Goal: Transaction & Acquisition: Obtain resource

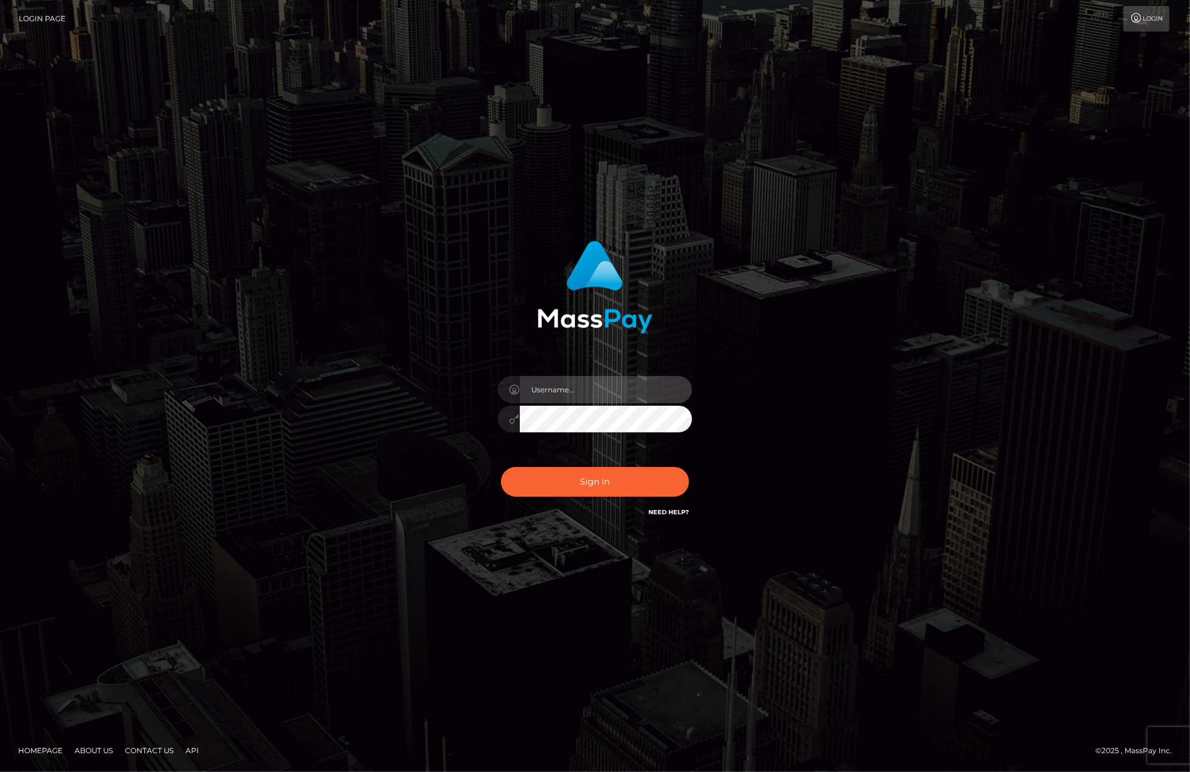
click at [597, 396] on input "text" at bounding box center [606, 389] width 172 height 27
type input "ashbil"
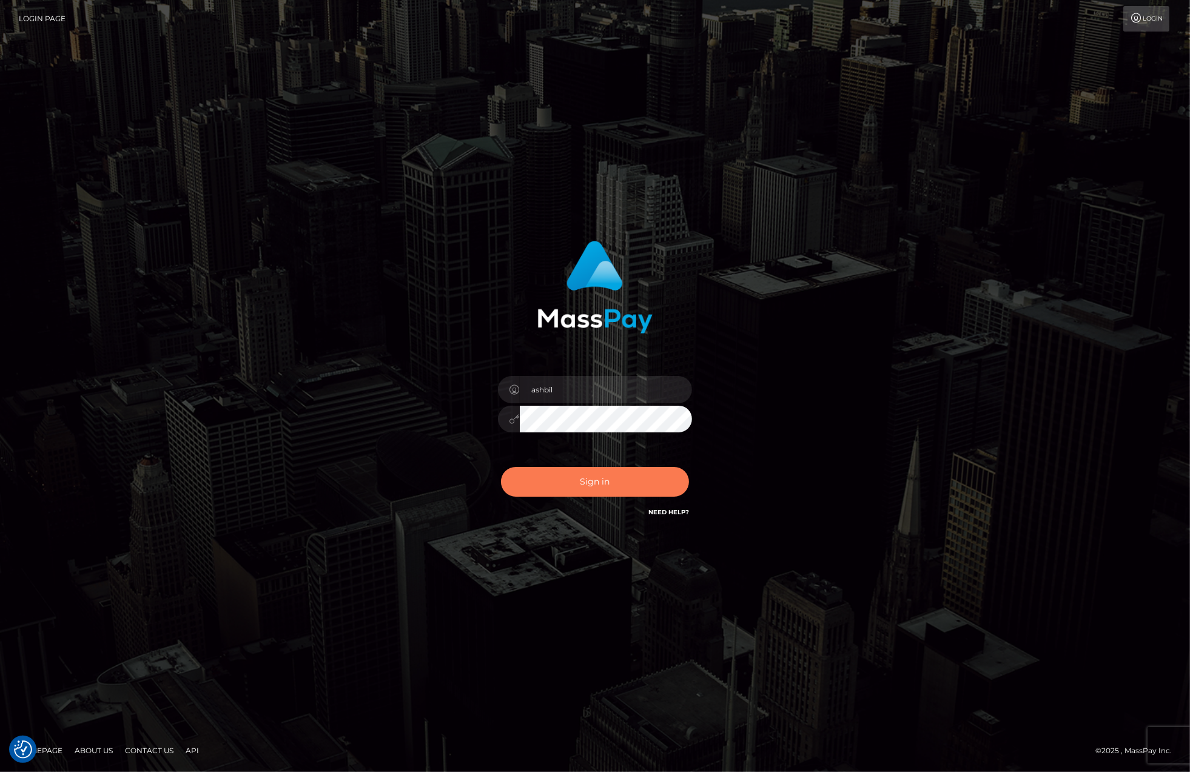
click at [625, 477] on button "Sign in" at bounding box center [595, 482] width 188 height 30
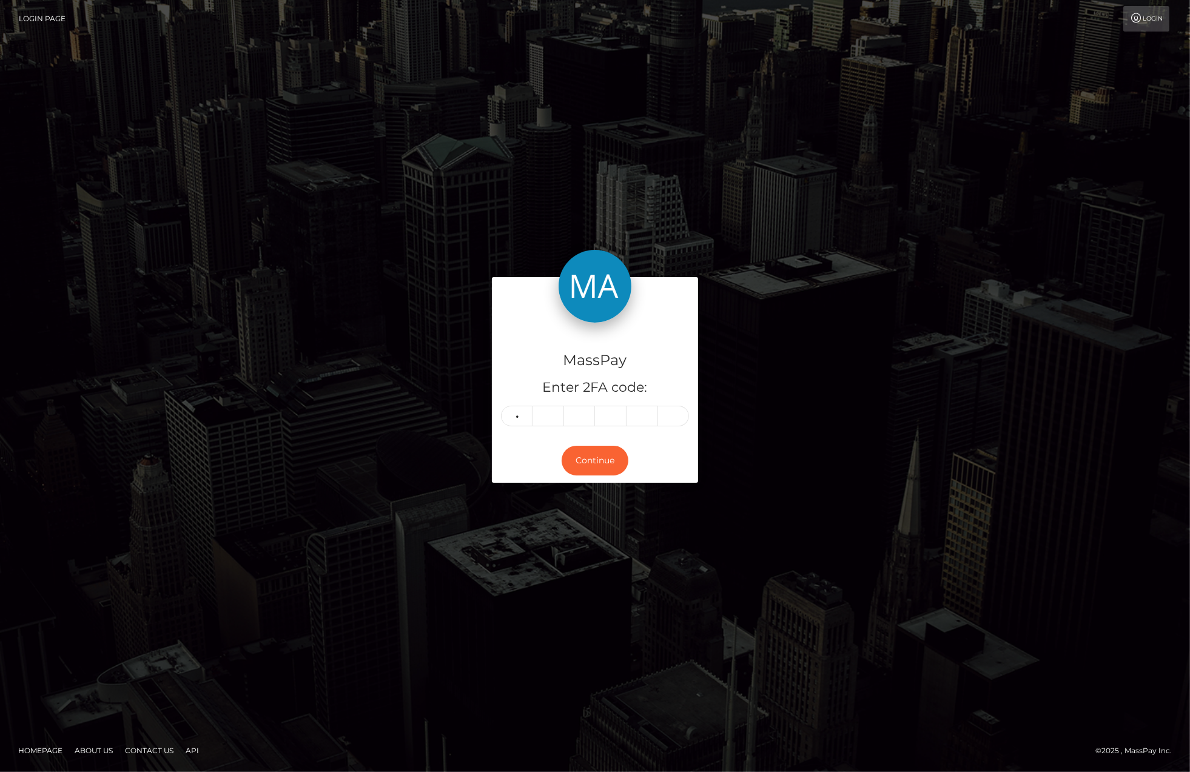
type input "8"
type input "9"
type input "4"
type input "8"
type input "6"
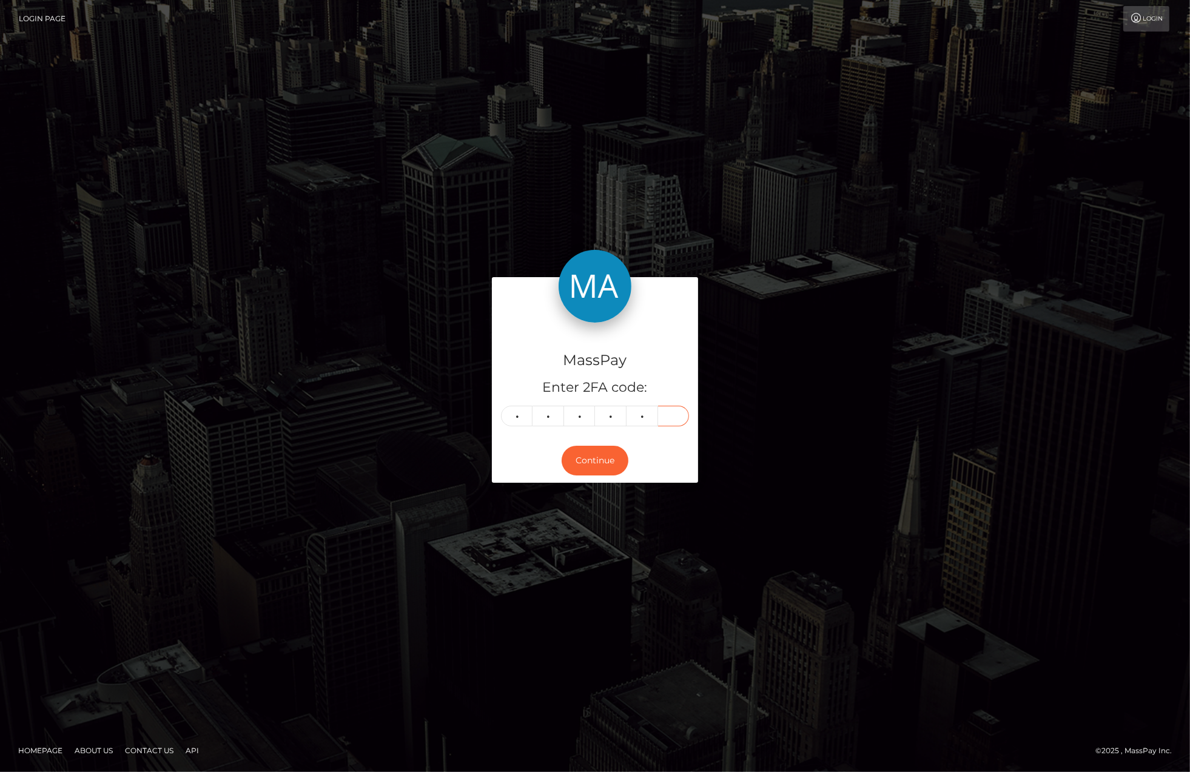
type input "7"
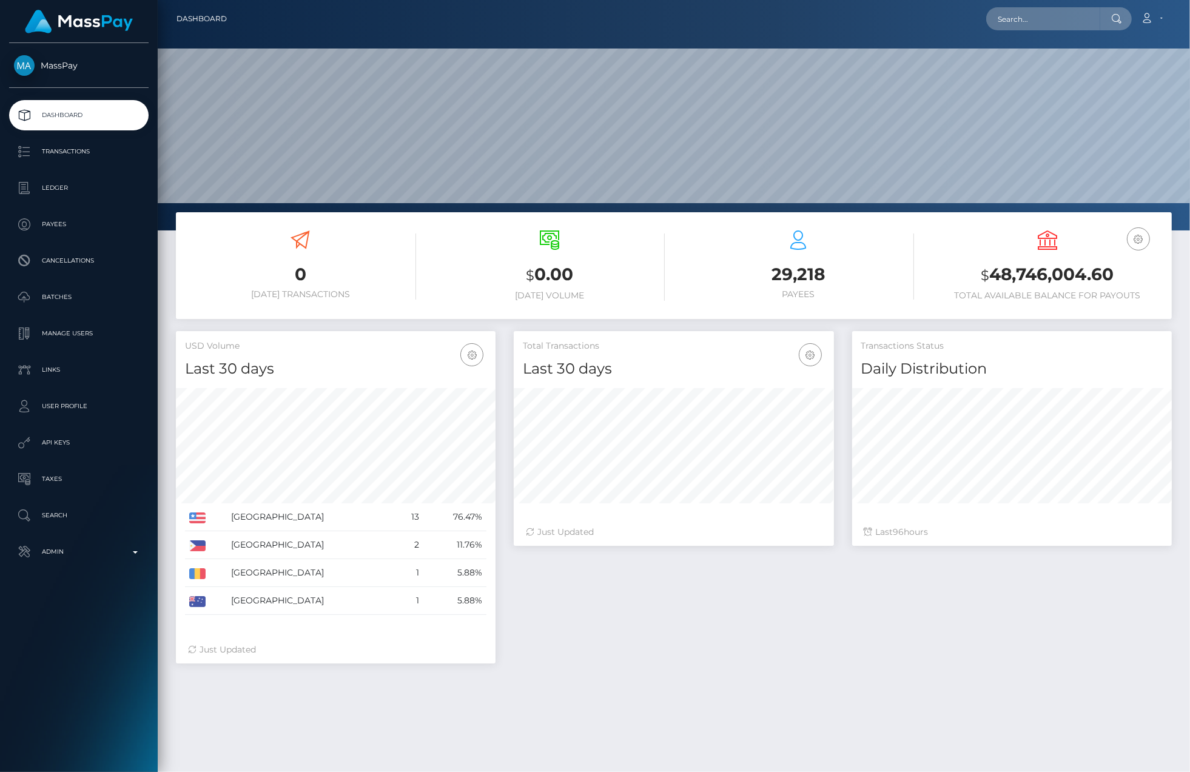
scroll to position [215, 319]
click at [134, 552] on b at bounding box center [135, 552] width 5 height 2
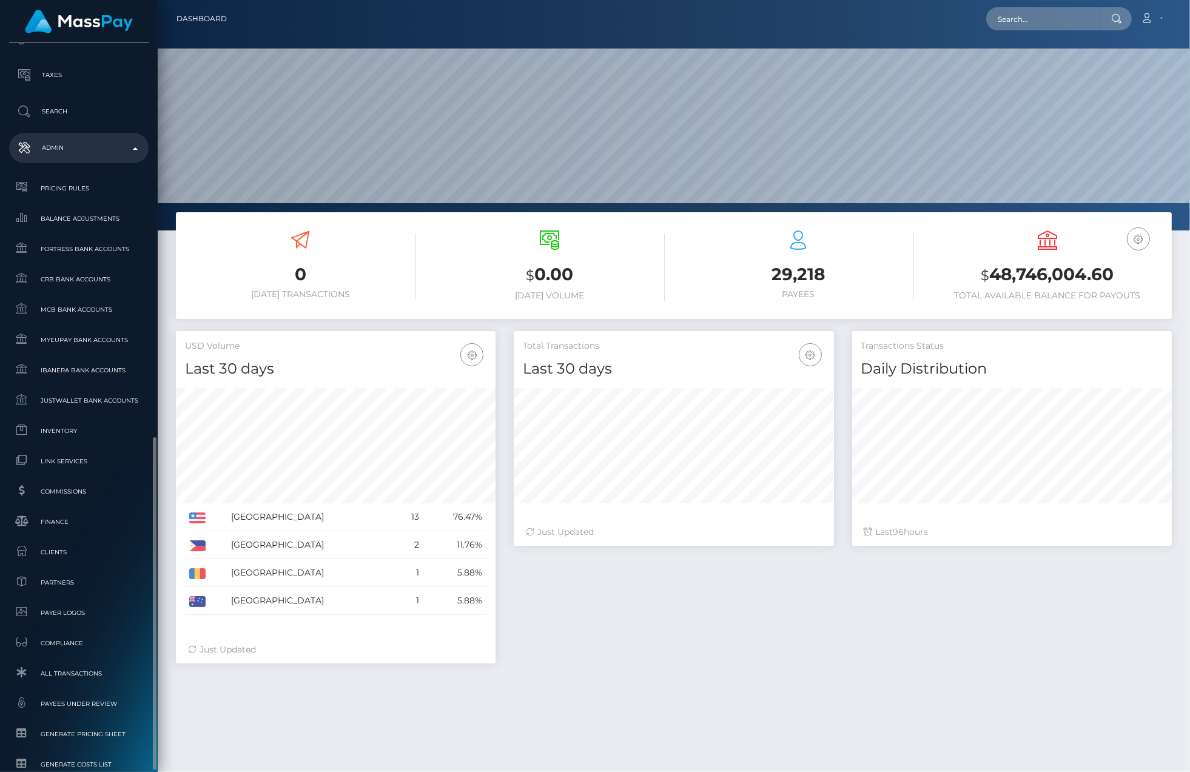
scroll to position [502, 0]
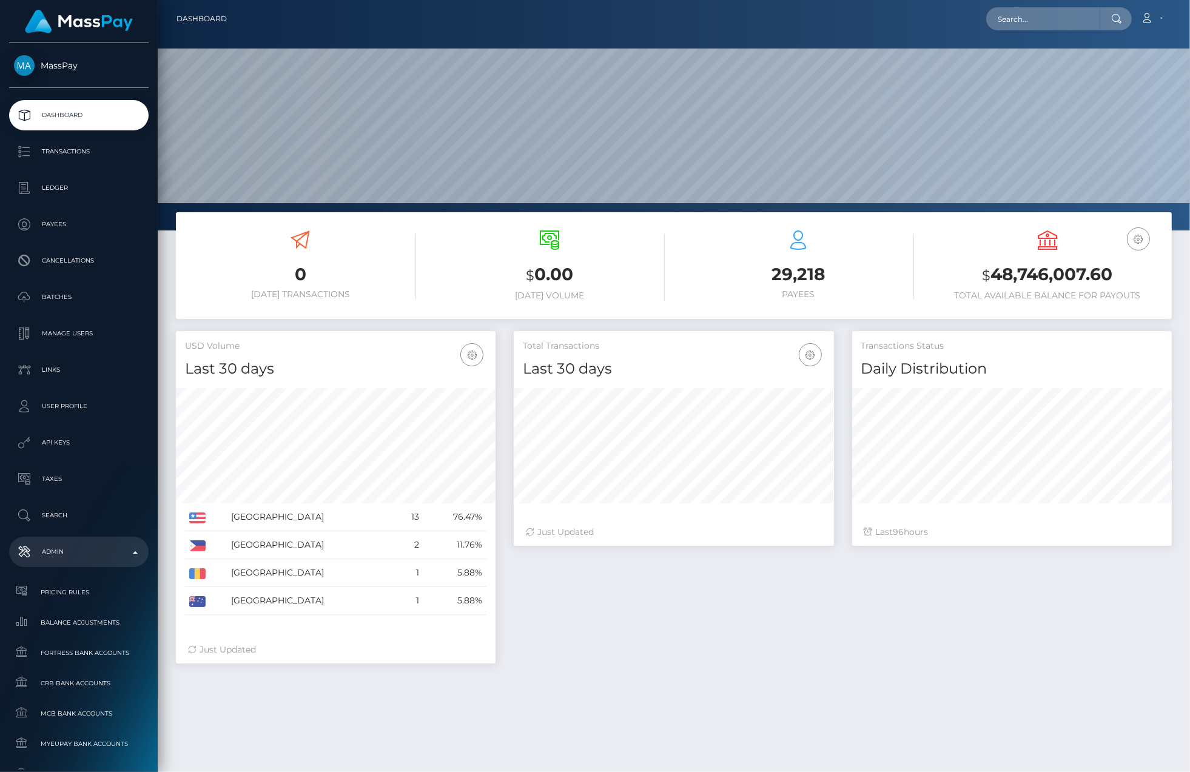
scroll to position [215, 319]
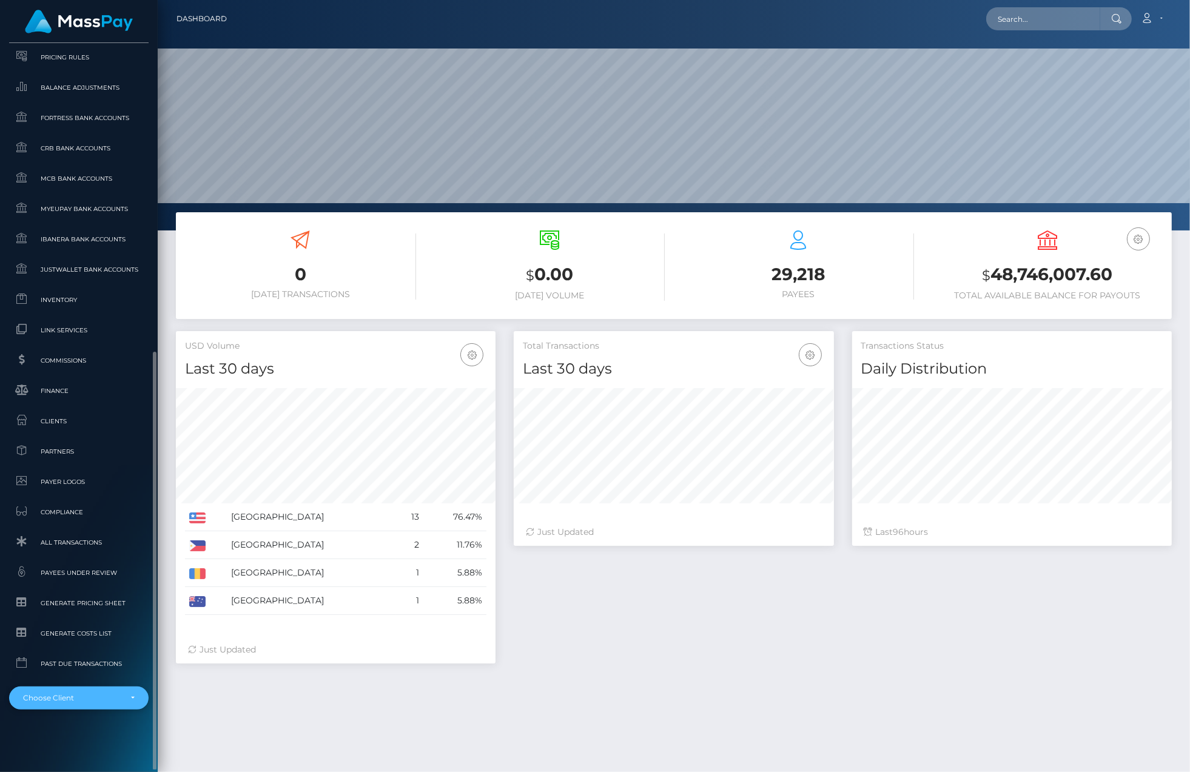
click at [126, 701] on div "Choose Client" at bounding box center [79, 698] width 112 height 10
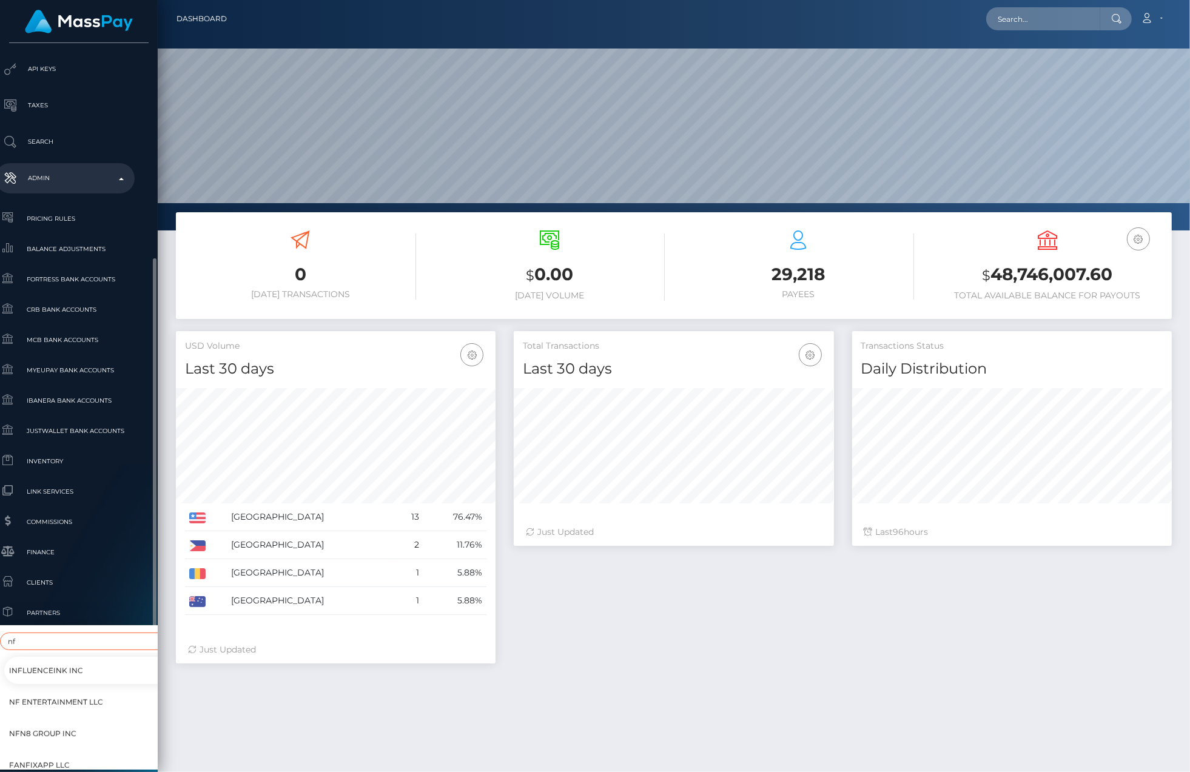
scroll to position [441, 14]
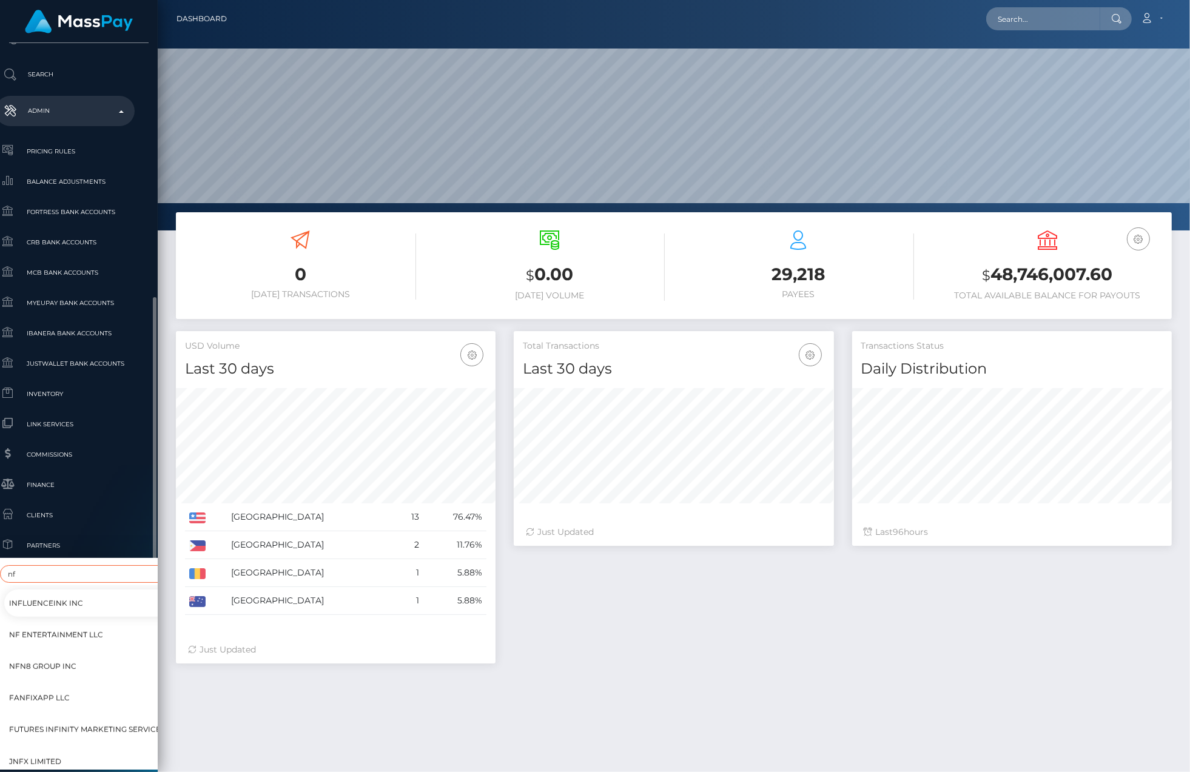
type input "nf"
click at [47, 627] on span "NF Entertainment LLC" at bounding box center [56, 635] width 94 height 16
select select "60"
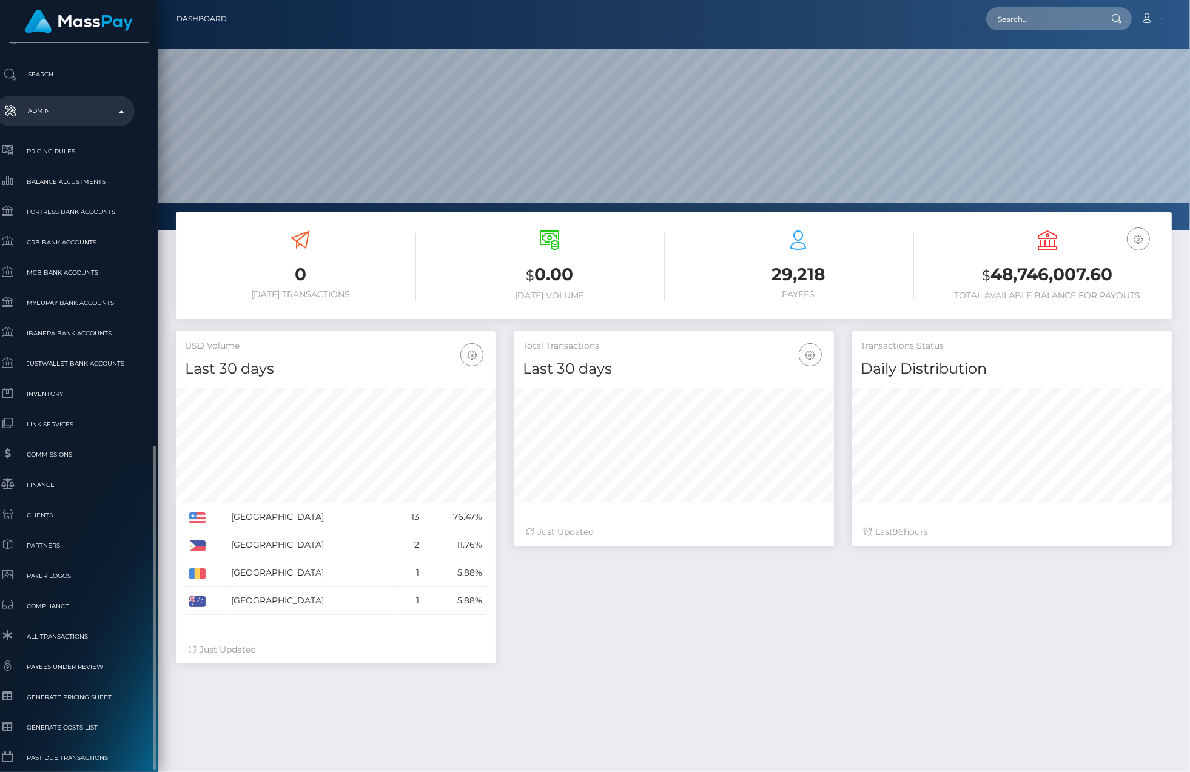
scroll to position [535, 14]
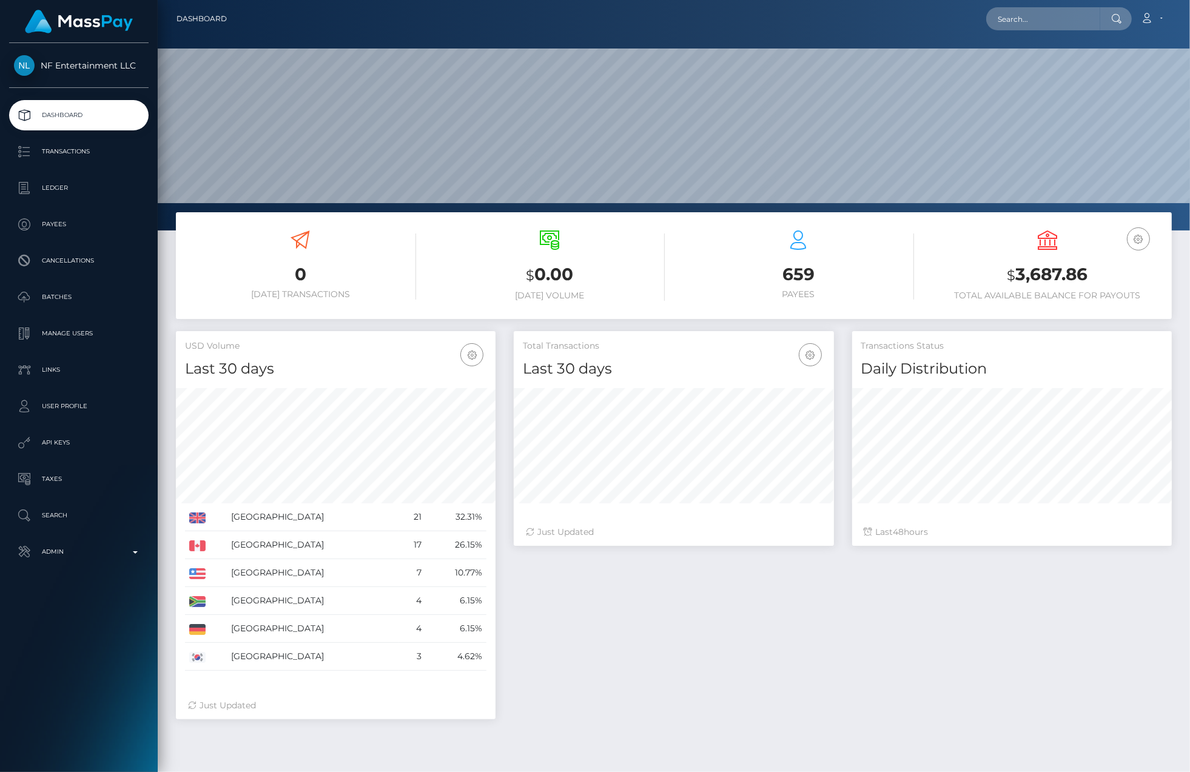
scroll to position [215, 319]
click at [76, 186] on p "Ledger" at bounding box center [79, 188] width 130 height 18
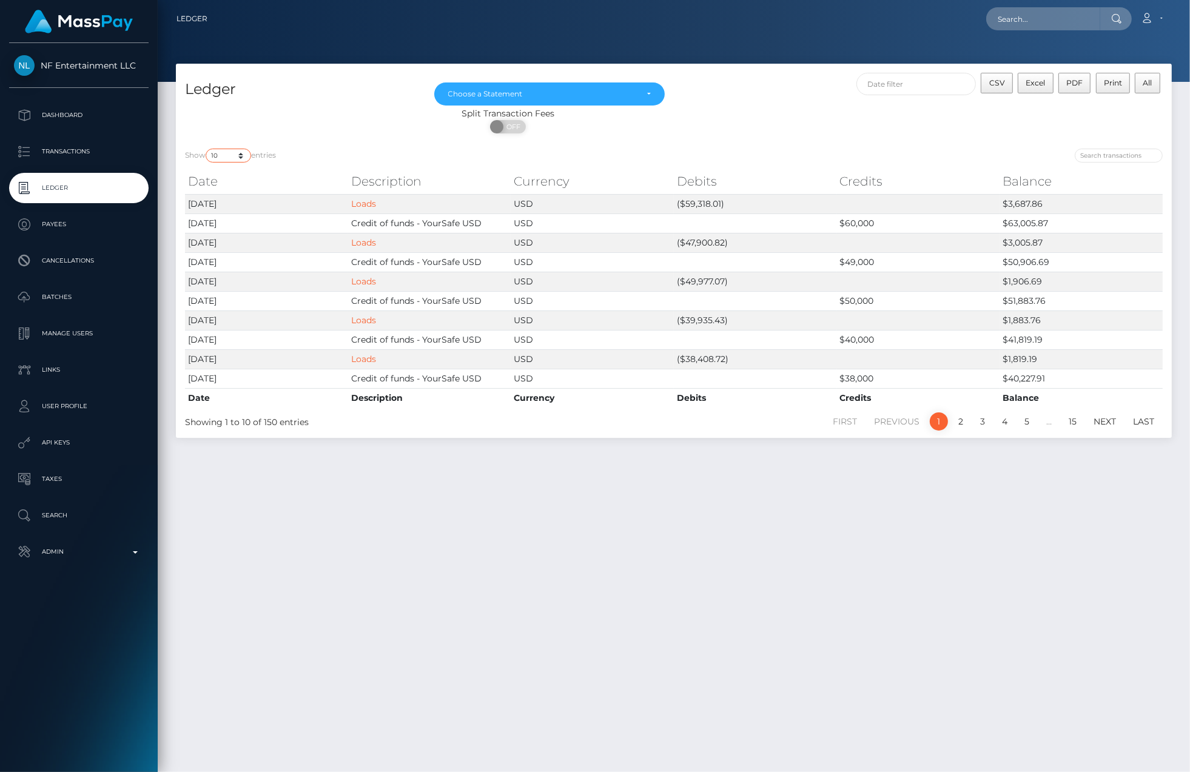
click at [241, 155] on select "10 25 50 100 250" at bounding box center [228, 156] width 45 height 14
select select "250"
click at [207, 149] on select "10 25 50 100 250" at bounding box center [228, 156] width 45 height 14
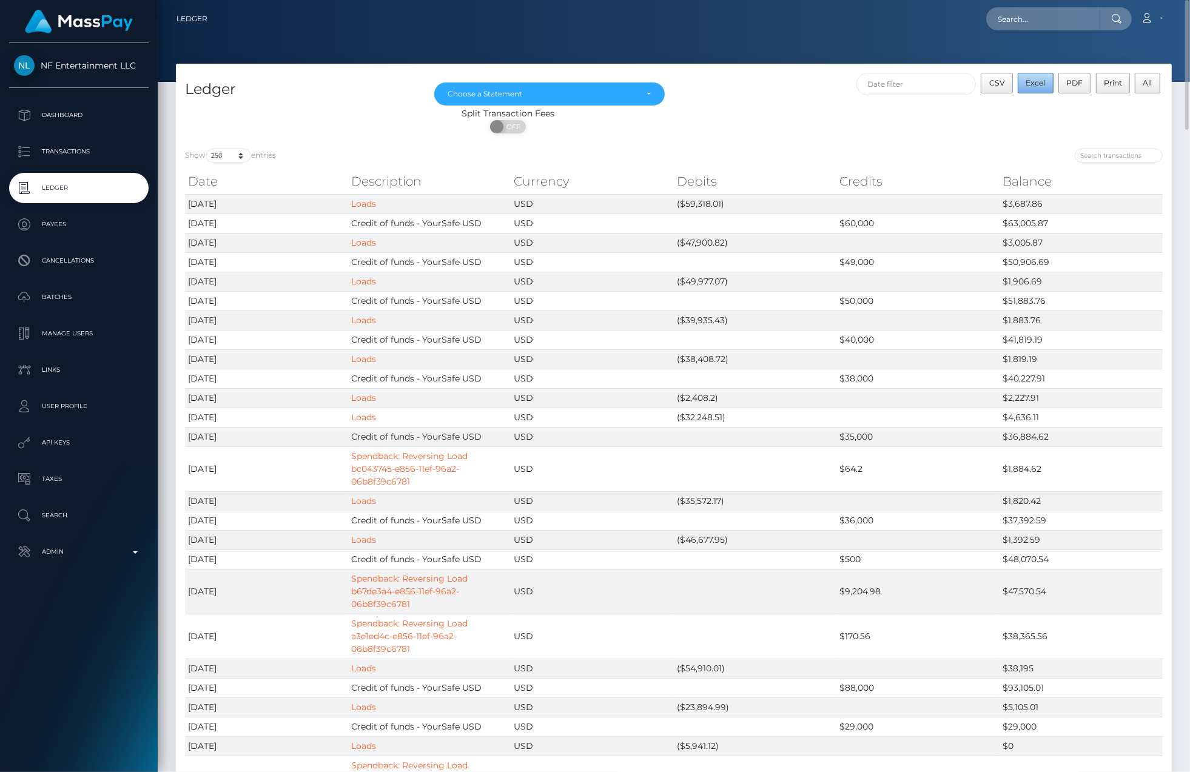
click at [1030, 81] on span "Excel" at bounding box center [1035, 82] width 19 height 9
click at [1181, 763] on div at bounding box center [1181, 763] width 0 height 0
